Goal: Find specific page/section: Find specific page/section

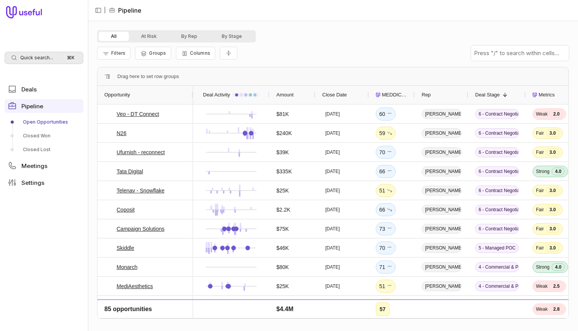
click at [40, 59] on span "Quick search..." at bounding box center [36, 58] width 33 height 6
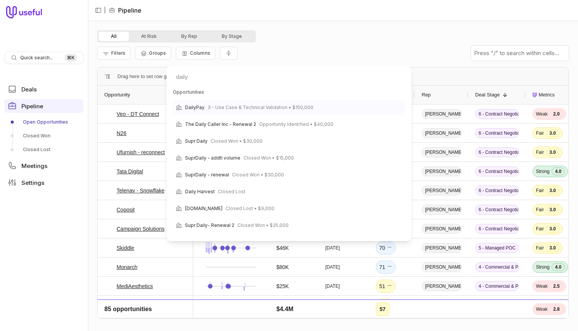
type input "daily"
click at [208, 105] on span "3 - Use Case & Technical Validation • $150,000" at bounding box center [261, 107] width 106 height 9
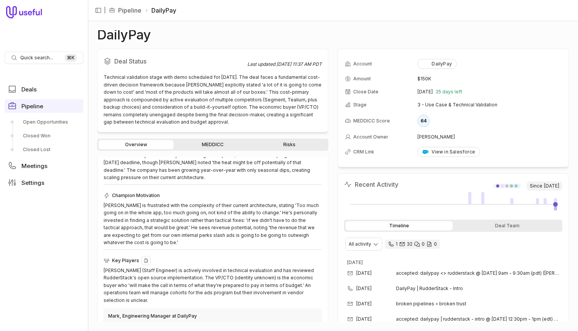
scroll to position [108, 0]
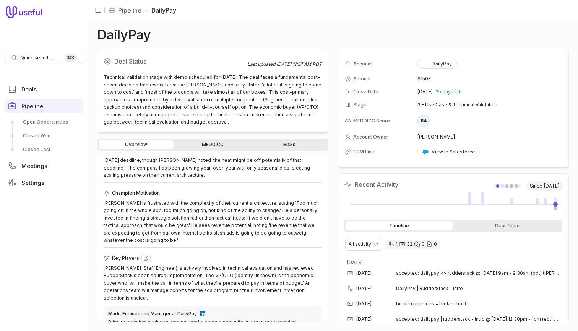
click at [273, 274] on div "[PERSON_NAME] (Staff Engineer) is actively involved in technical evaluation and…" at bounding box center [213, 282] width 218 height 37
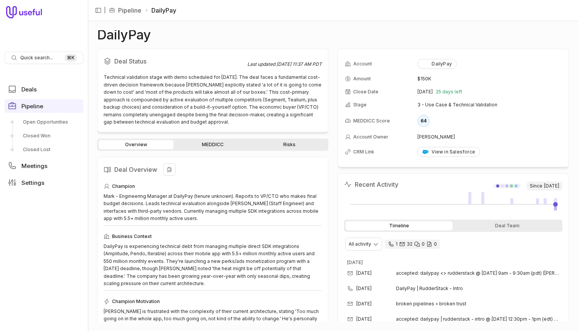
scroll to position [0, 0]
